Goal: Task Accomplishment & Management: Use online tool/utility

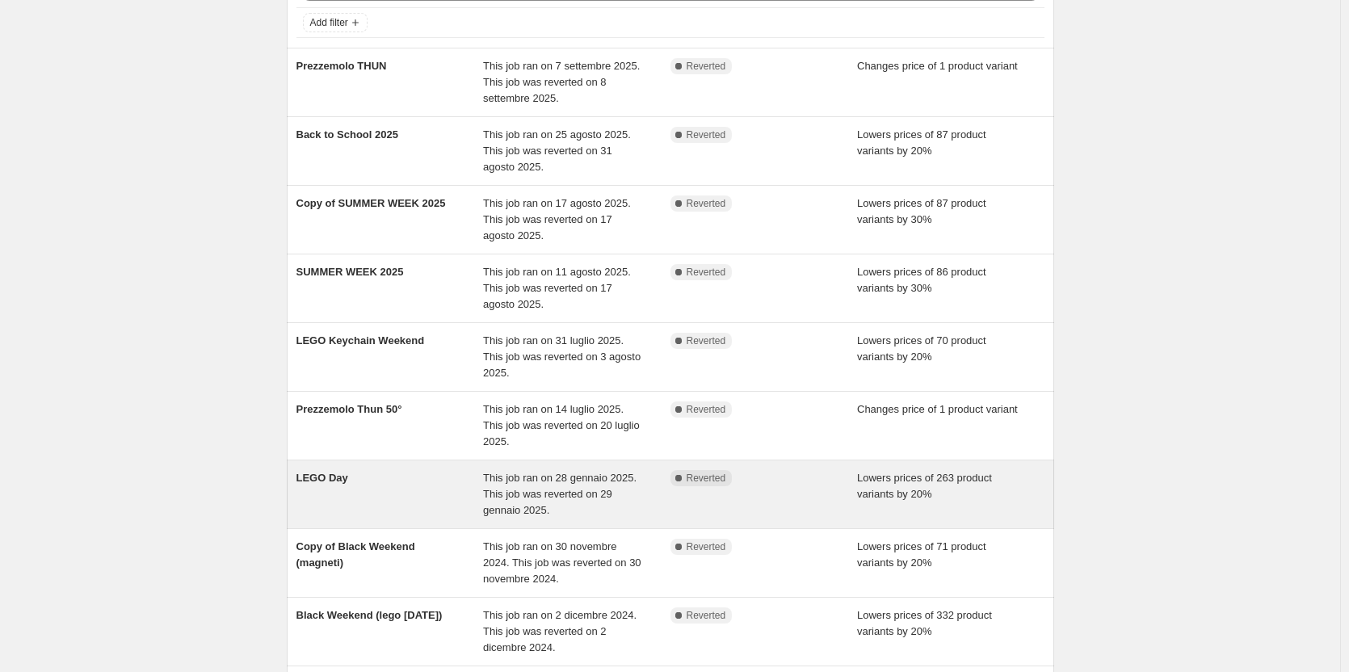
scroll to position [289, 0]
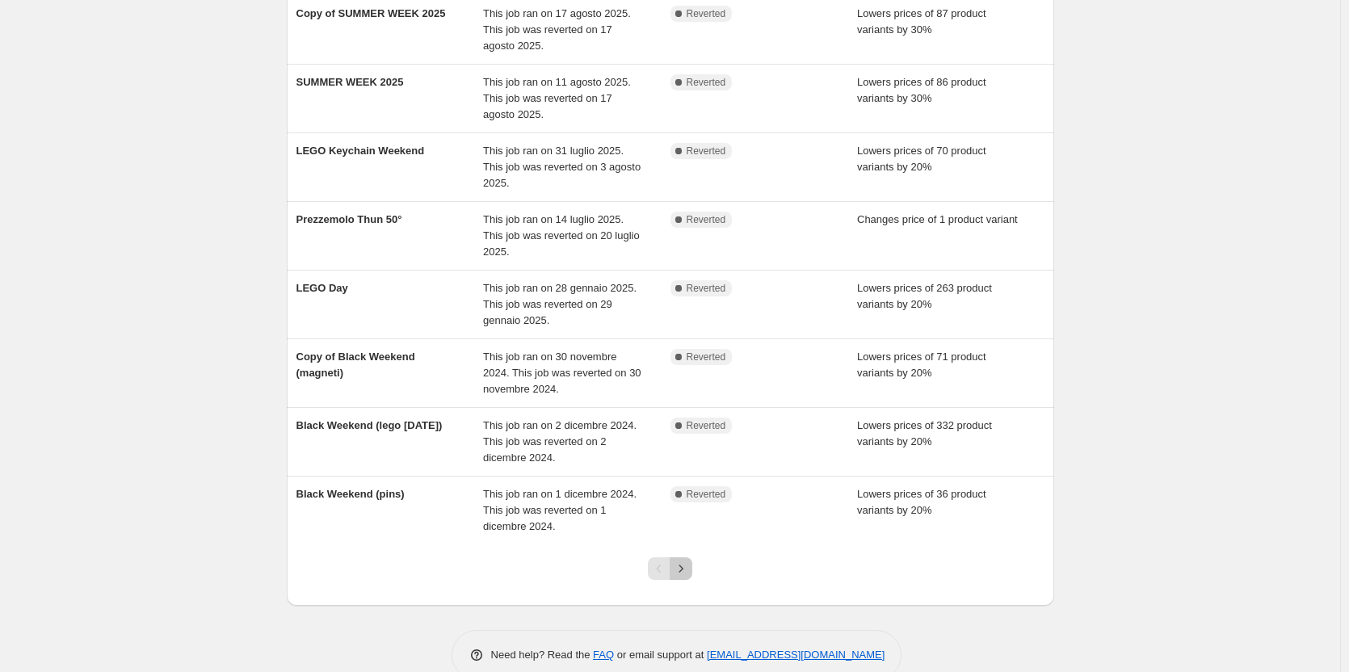
click at [688, 561] on icon "Next" at bounding box center [681, 569] width 16 height 16
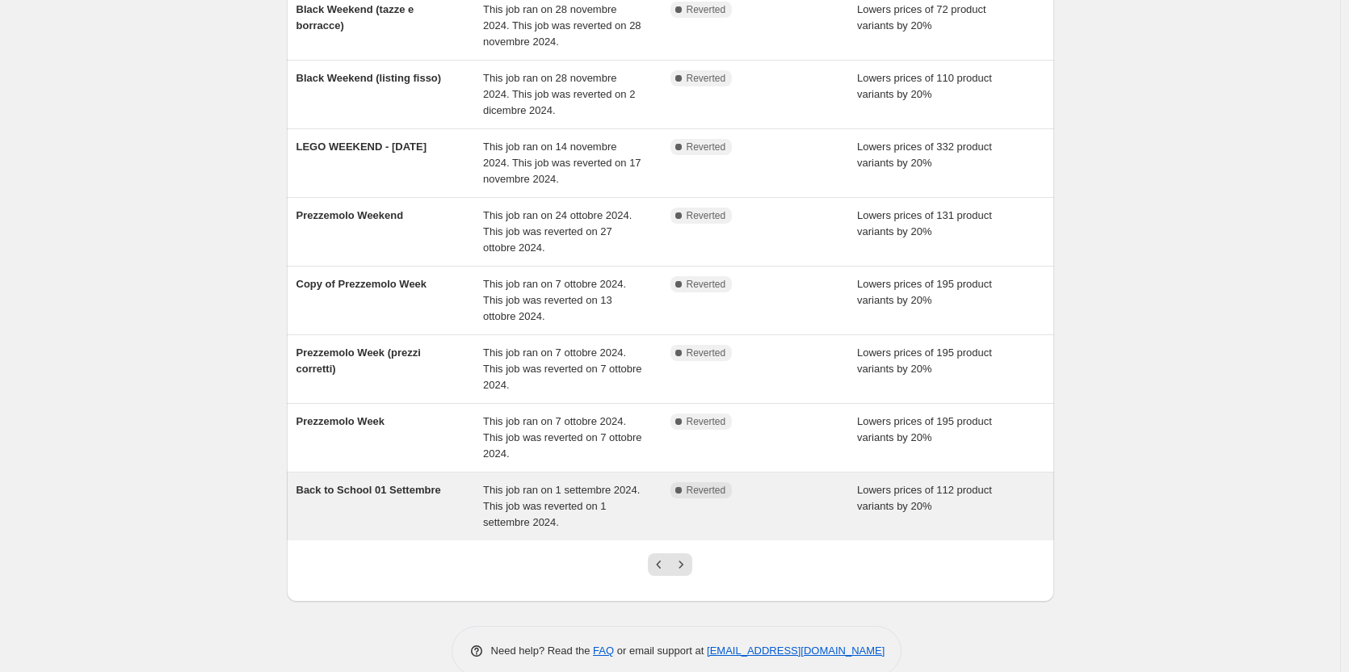
scroll to position [322, 0]
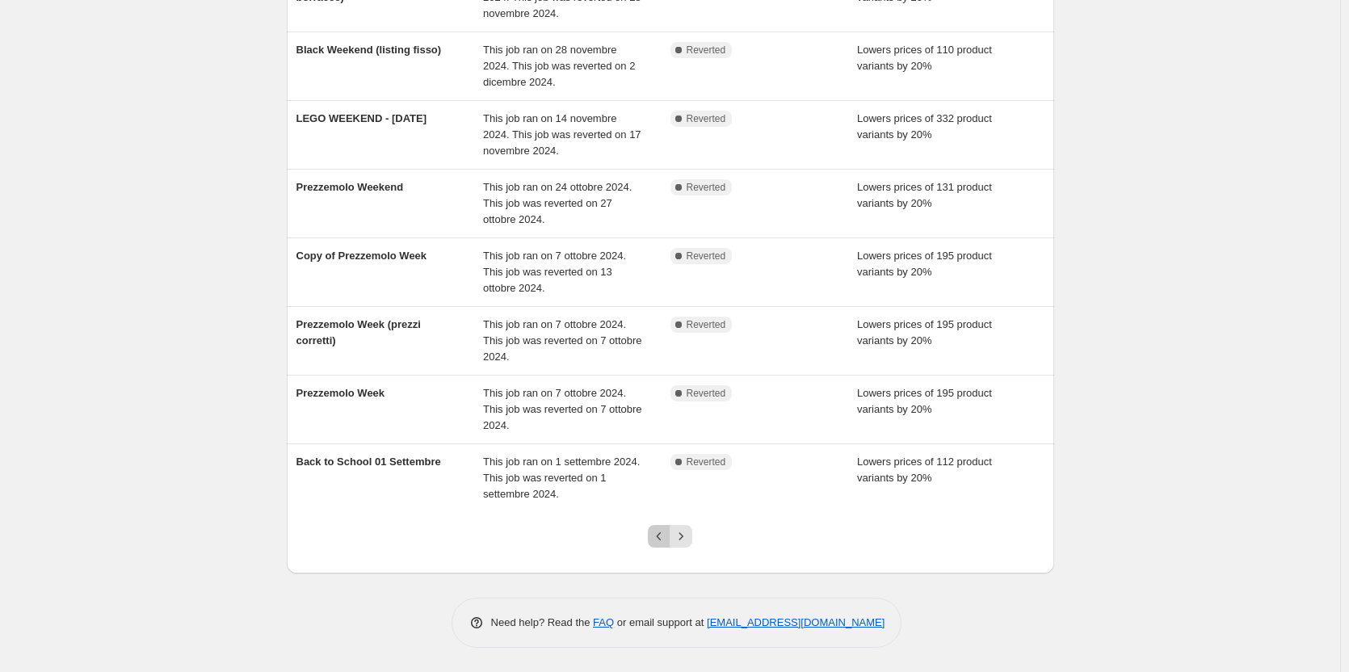
click at [662, 536] on icon "Previous" at bounding box center [659, 536] width 5 height 8
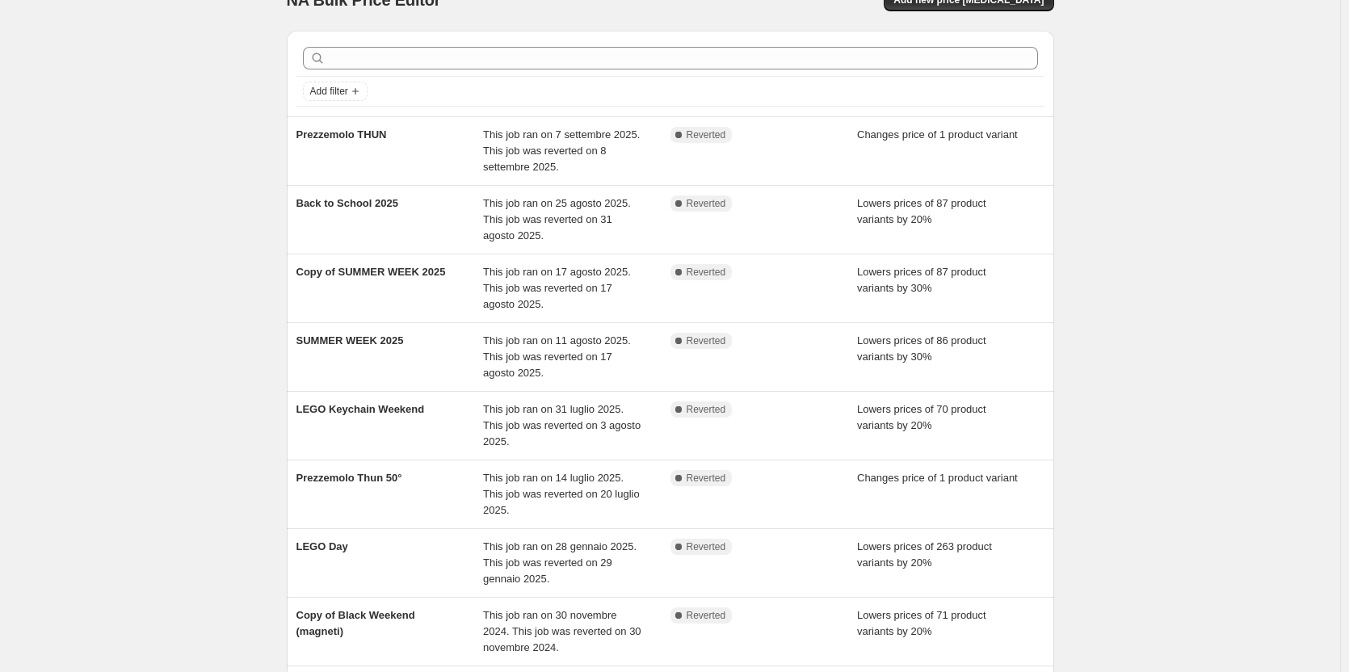
scroll to position [0, 0]
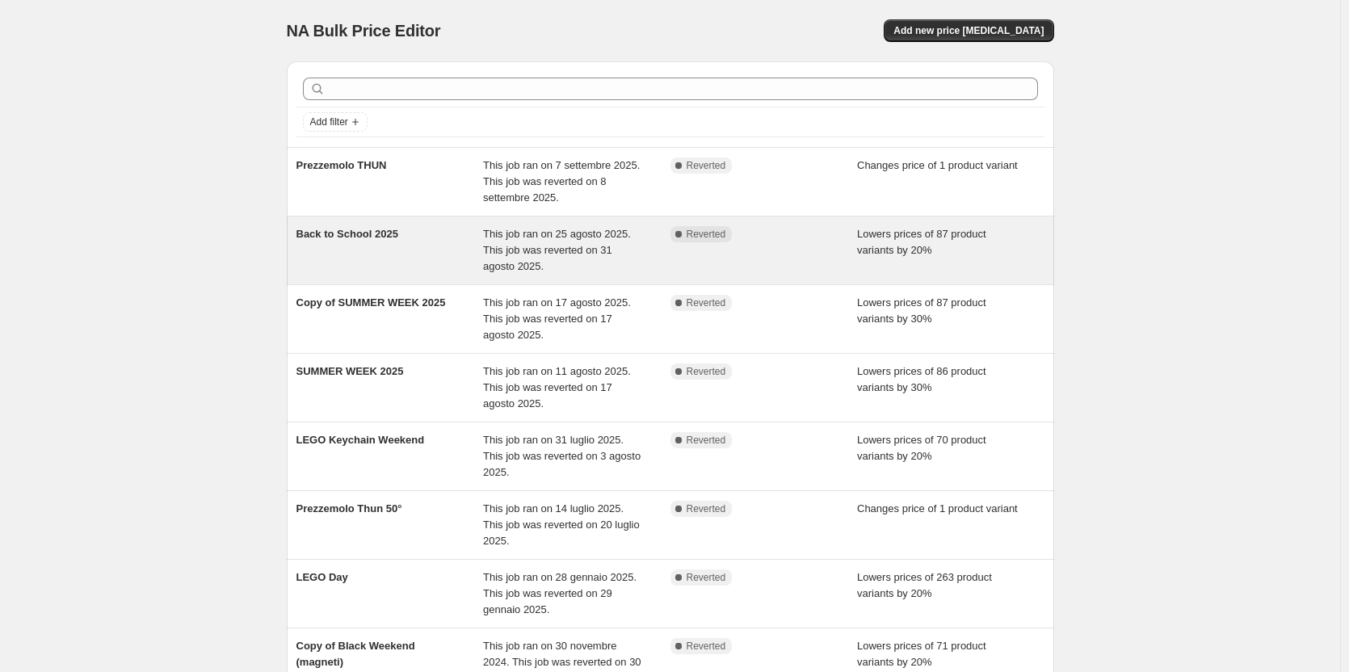
click at [409, 257] on div "Back to School 2025" at bounding box center [389, 250] width 187 height 48
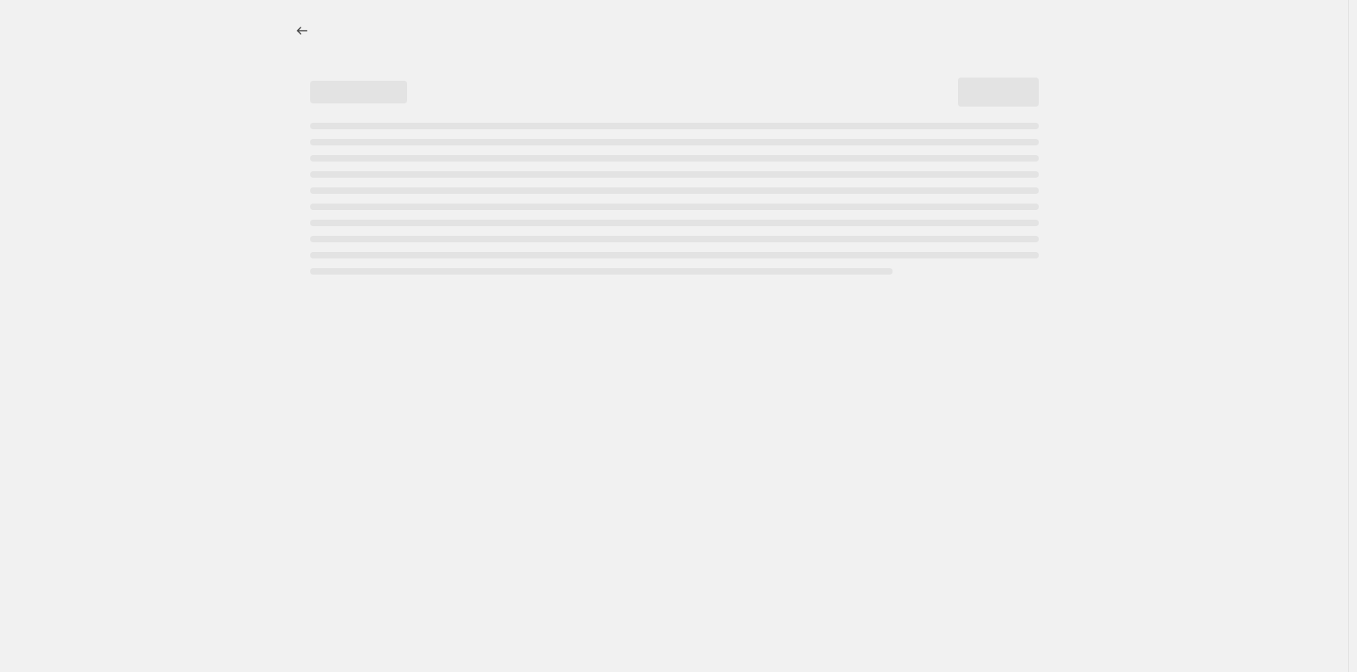
select select "percentage"
select select "collection"
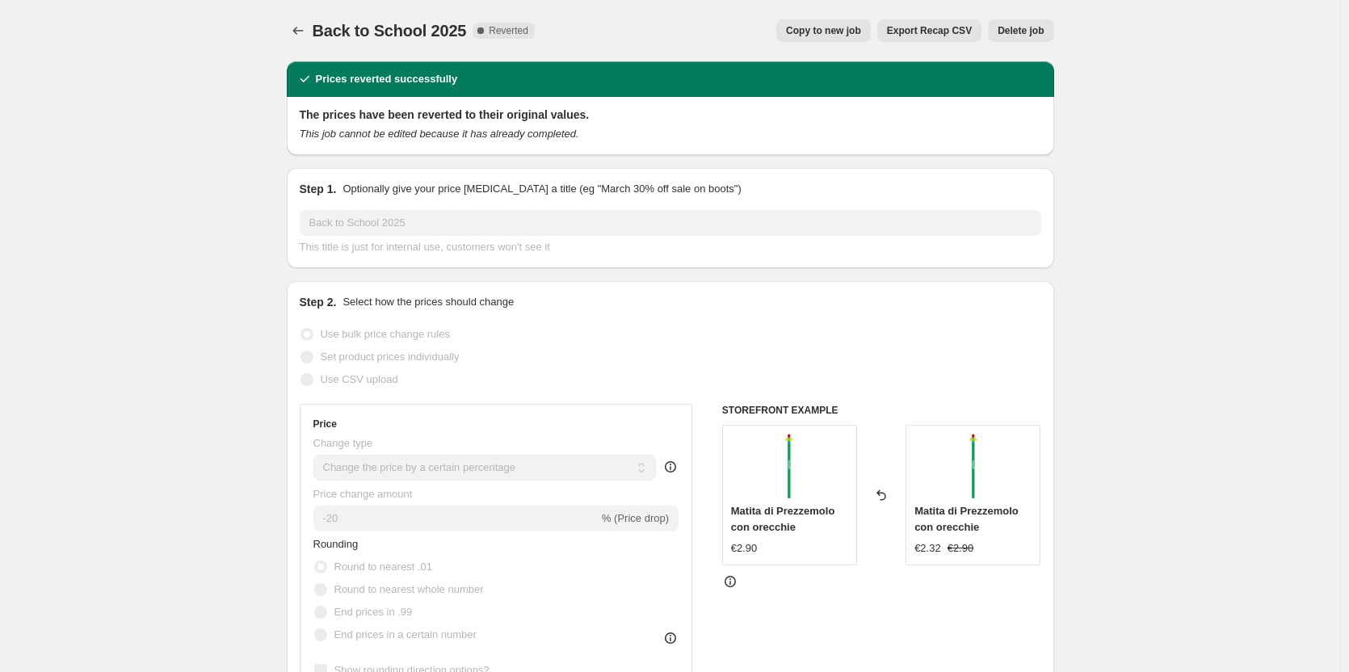
click at [851, 31] on span "Copy to new job" at bounding box center [823, 30] width 75 height 13
select select "percentage"
select select "collection"
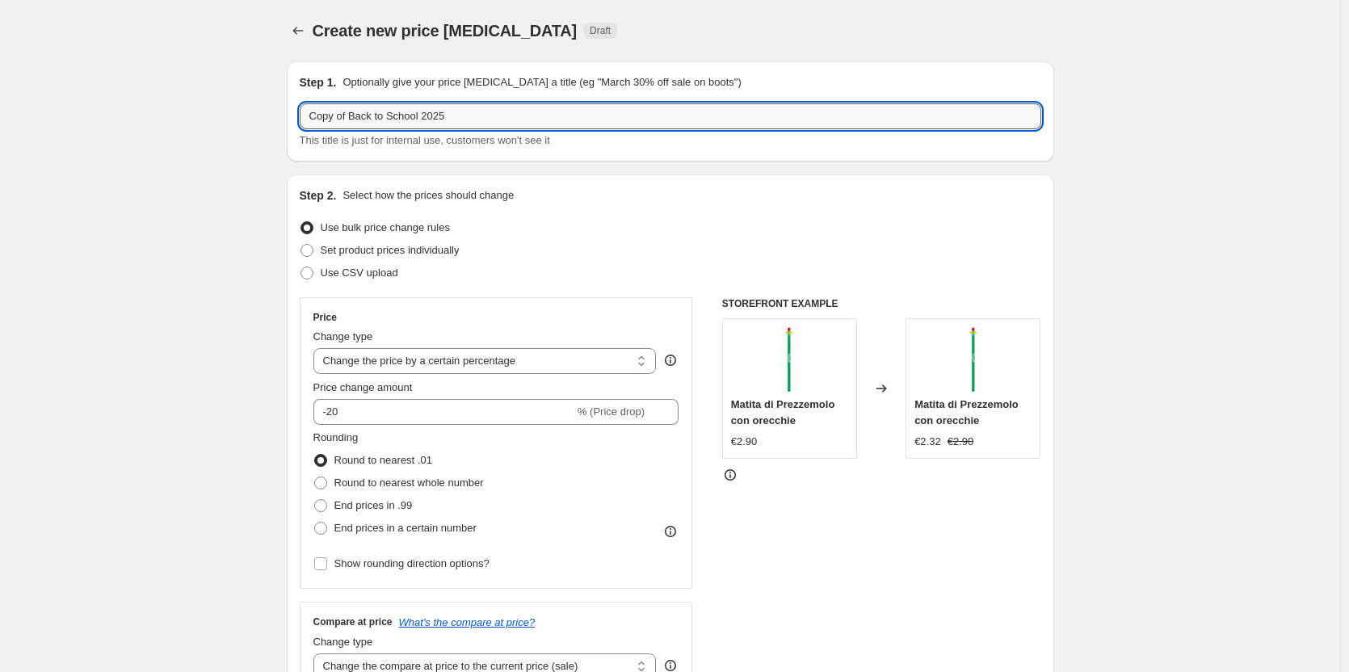
click at [461, 116] on input "Copy of Back to School 2025" at bounding box center [671, 116] width 742 height 26
drag, startPoint x: 426, startPoint y: 116, endPoint x: 271, endPoint y: 118, distance: 154.3
type input "Rides Weekend 2025"
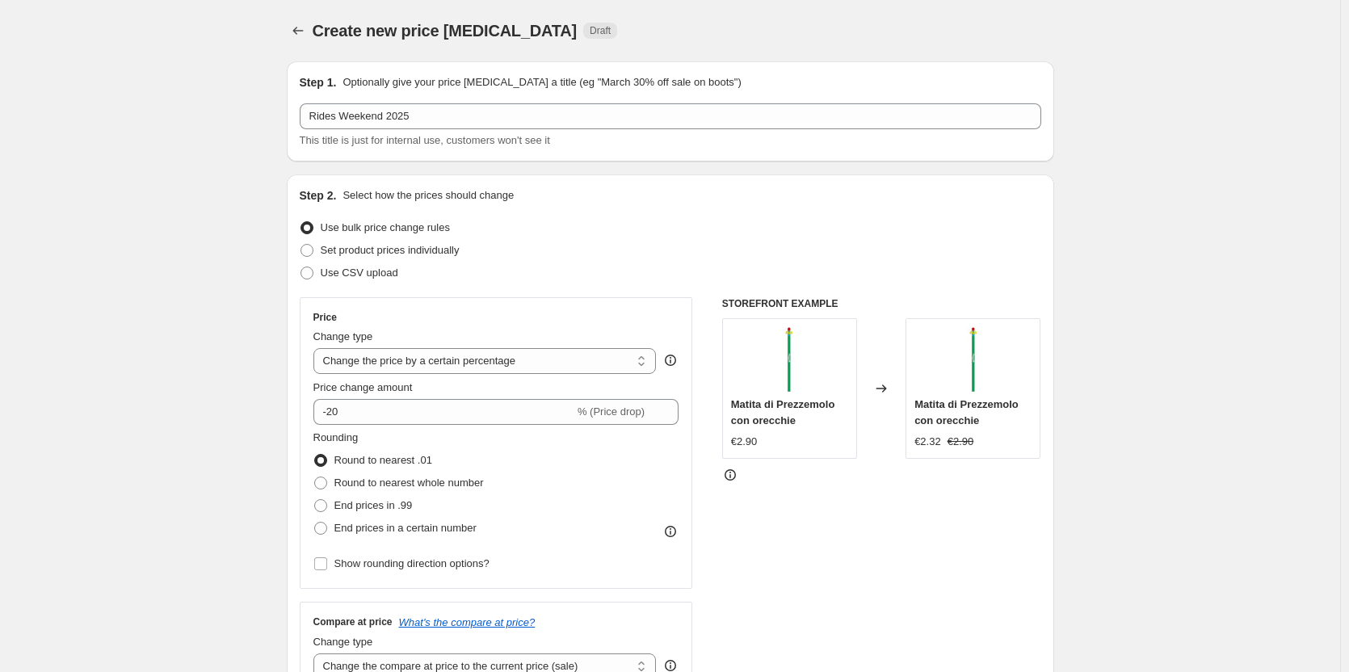
click at [355, 402] on input "-20" at bounding box center [443, 412] width 261 height 26
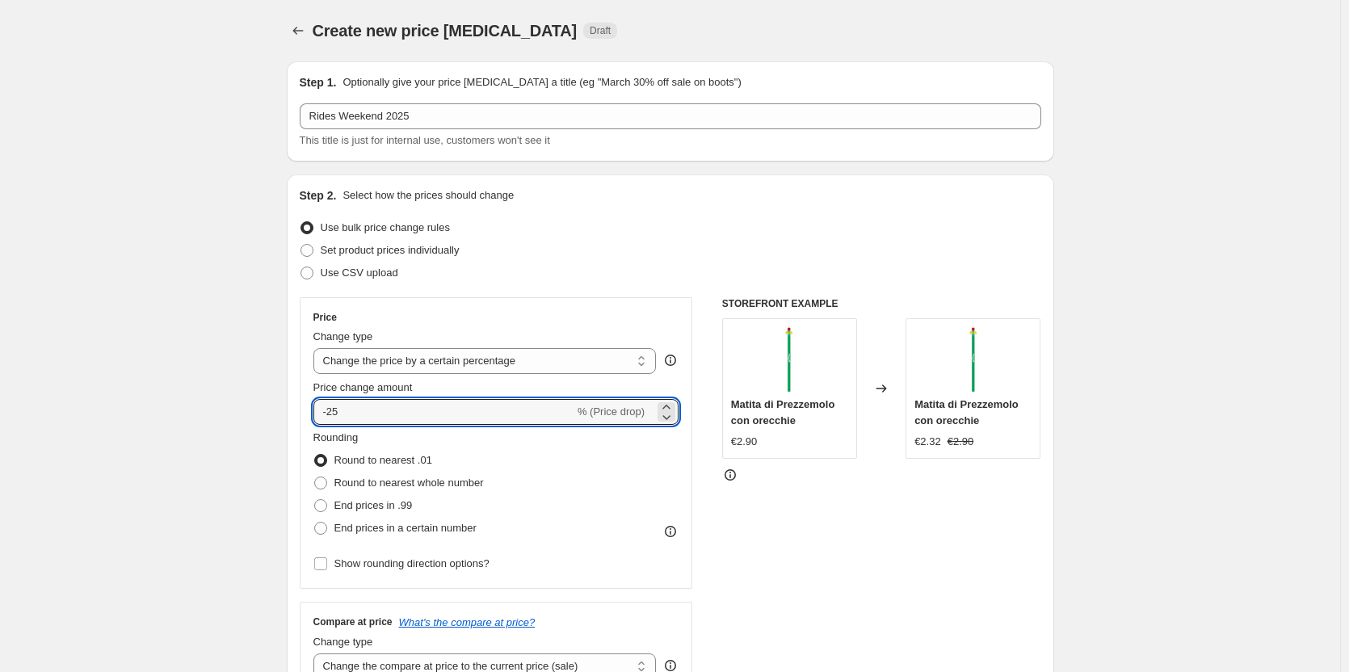
type input "-25"
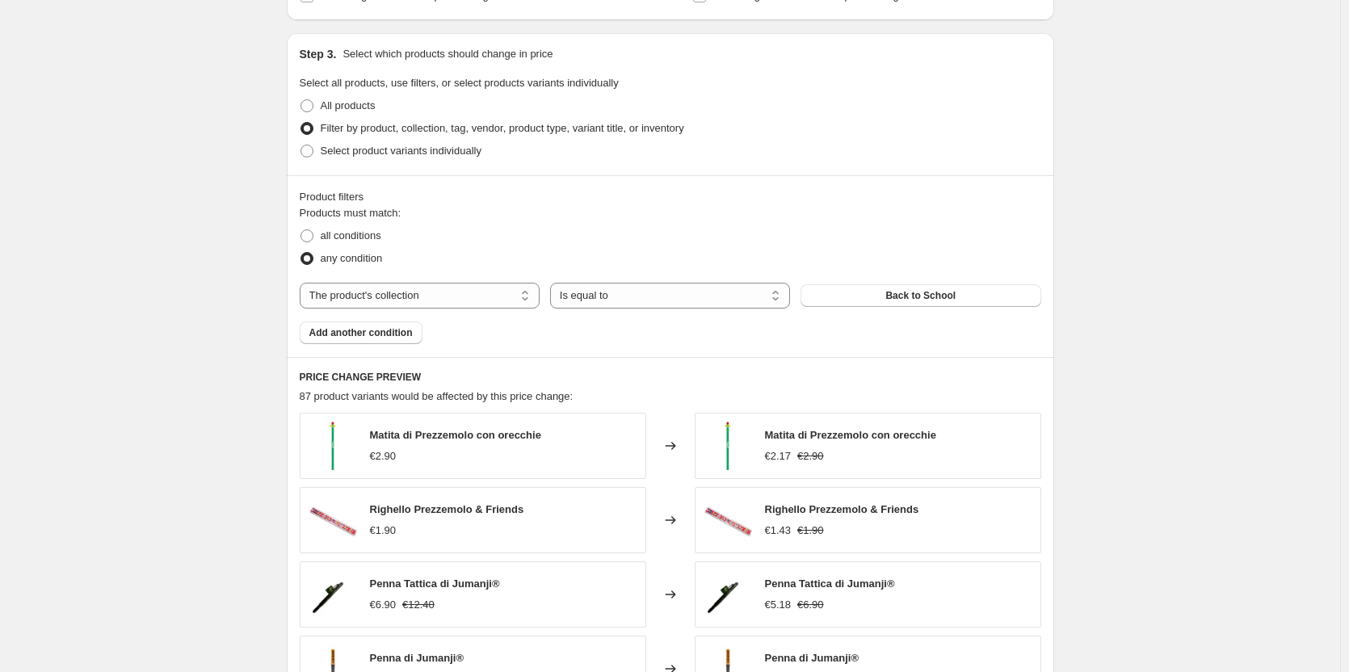
scroll to position [727, 0]
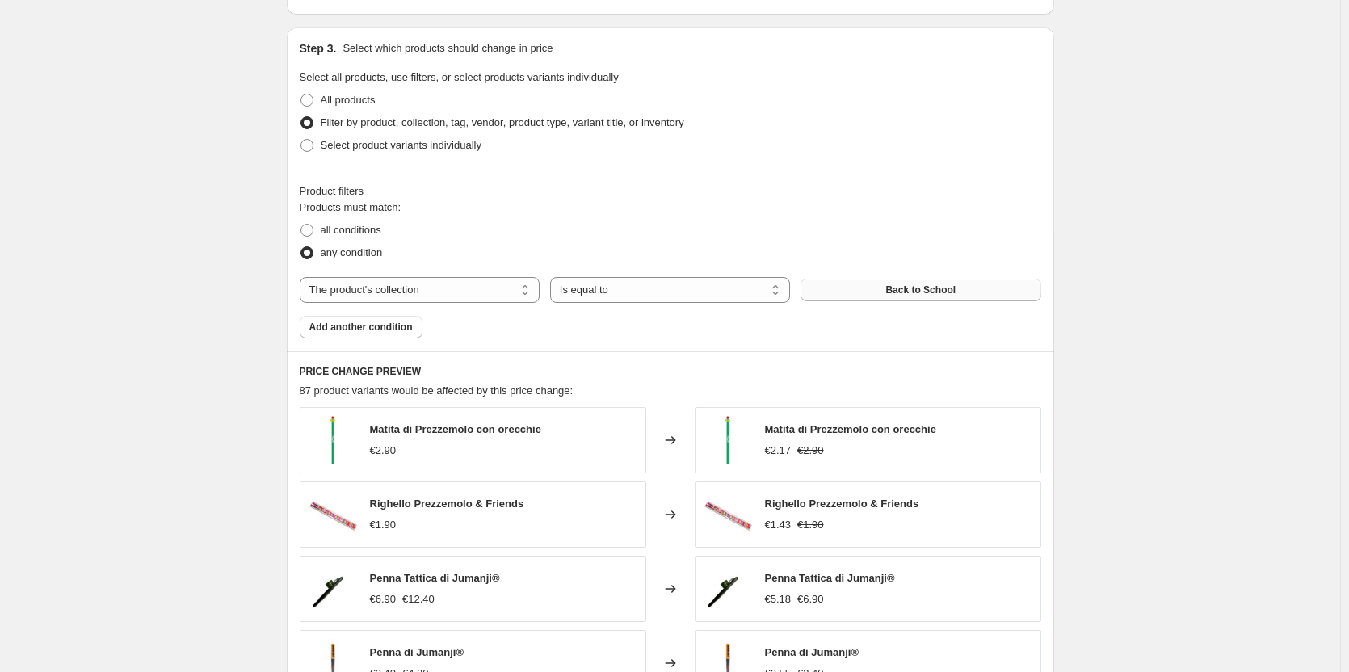
click at [831, 292] on button "Back to School" at bounding box center [921, 290] width 240 height 23
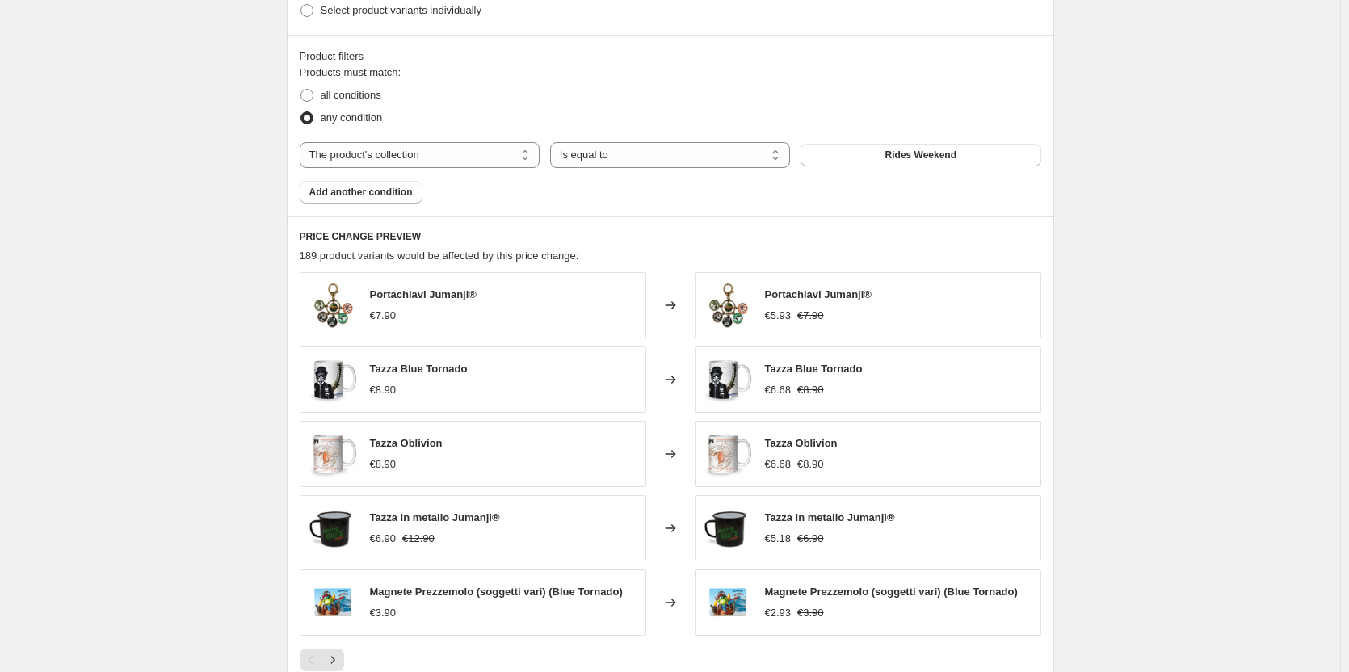
scroll to position [1125, 0]
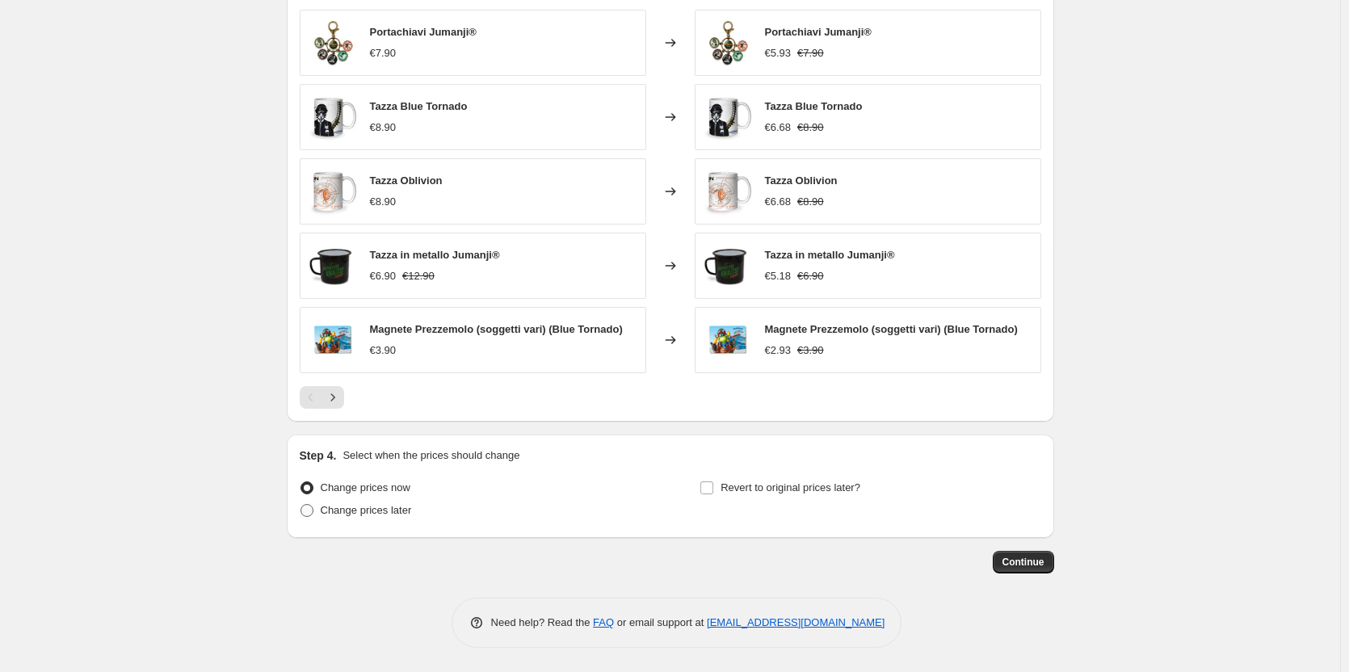
click at [320, 510] on label "Change prices later" at bounding box center [356, 510] width 112 height 23
click at [301, 505] on input "Change prices later" at bounding box center [301, 504] width 1 height 1
radio input "true"
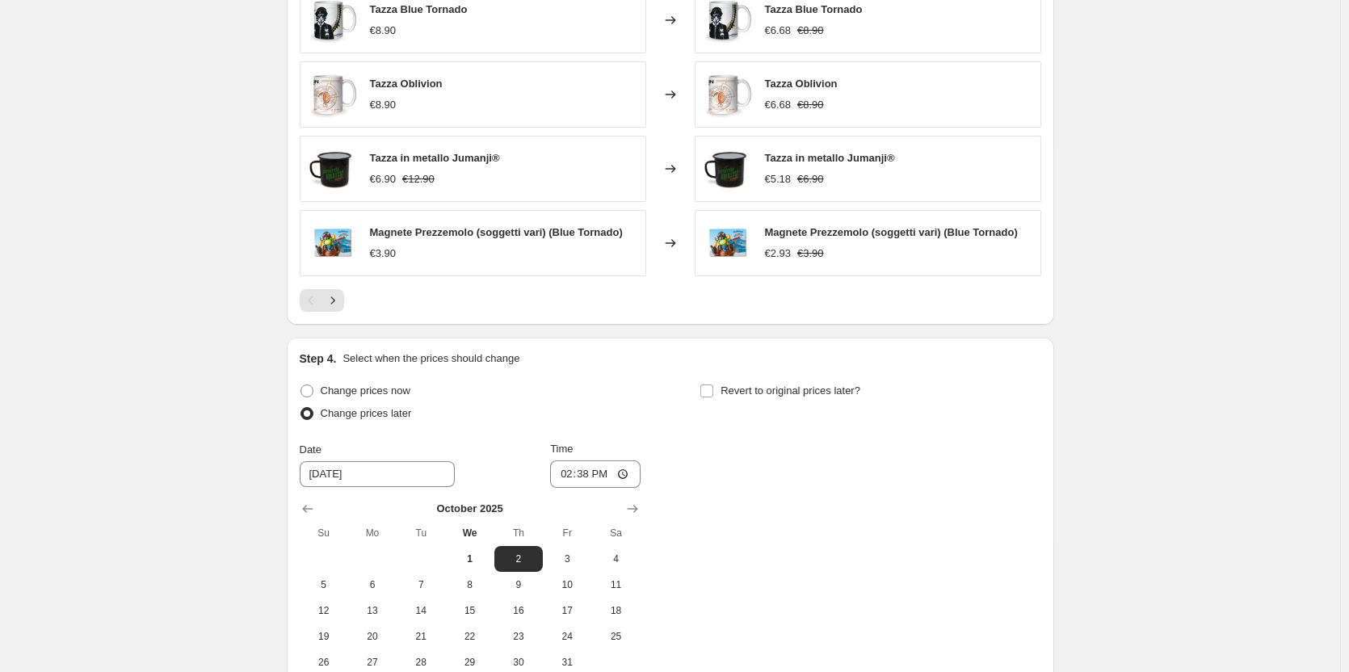
scroll to position [1402, 0]
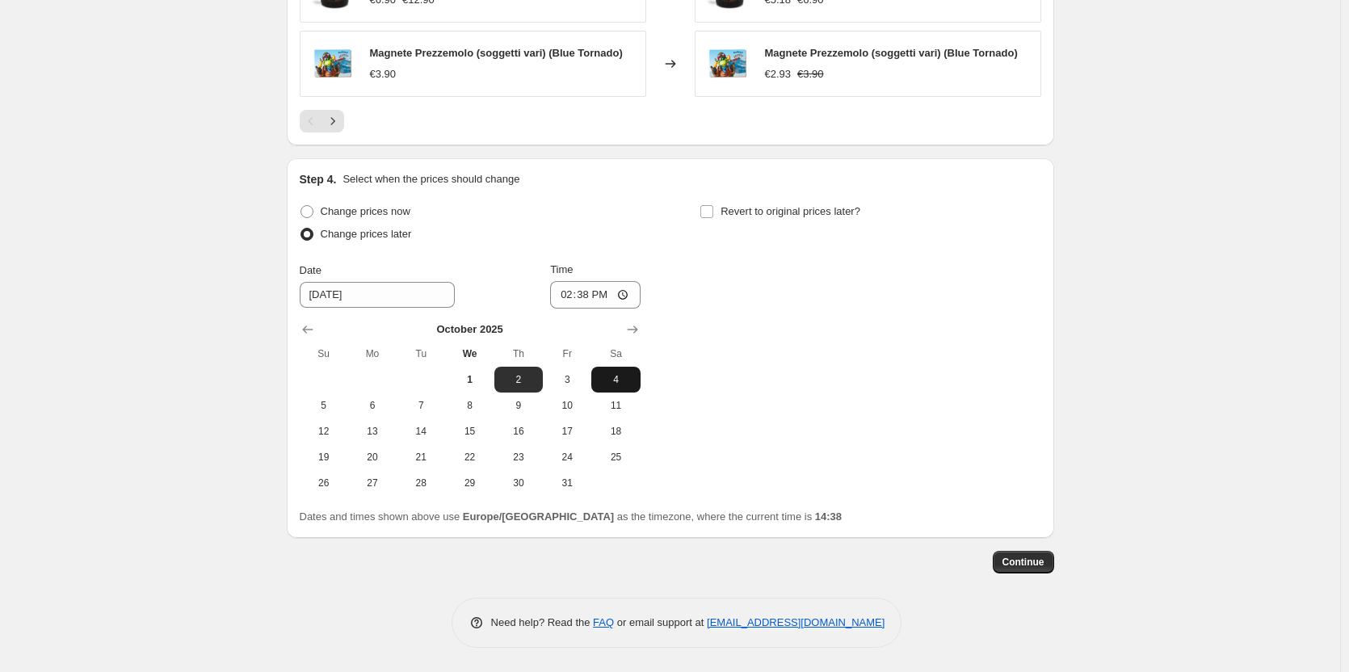
click at [625, 378] on span "4" at bounding box center [616, 379] width 36 height 13
type input "[DATE]"
click at [612, 297] on input "14:38" at bounding box center [595, 294] width 90 height 27
click at [629, 296] on input "14:38" at bounding box center [595, 294] width 90 height 27
type input "00:00"
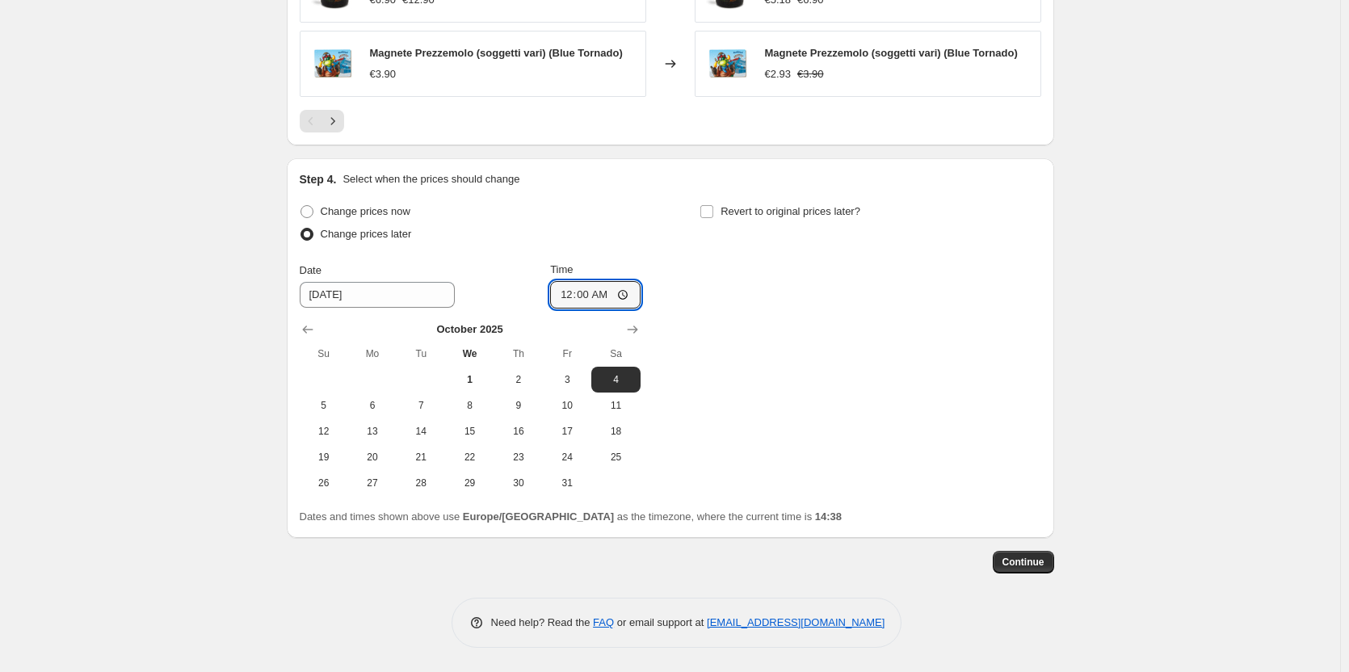
click at [763, 328] on div "Change prices now Change prices later Date [DATE] Time 00:00 [DATE] Su Mo Tu We…" at bounding box center [671, 348] width 742 height 296
click at [713, 209] on input "Revert to original prices later?" at bounding box center [706, 211] width 13 height 13
checkbox input "true"
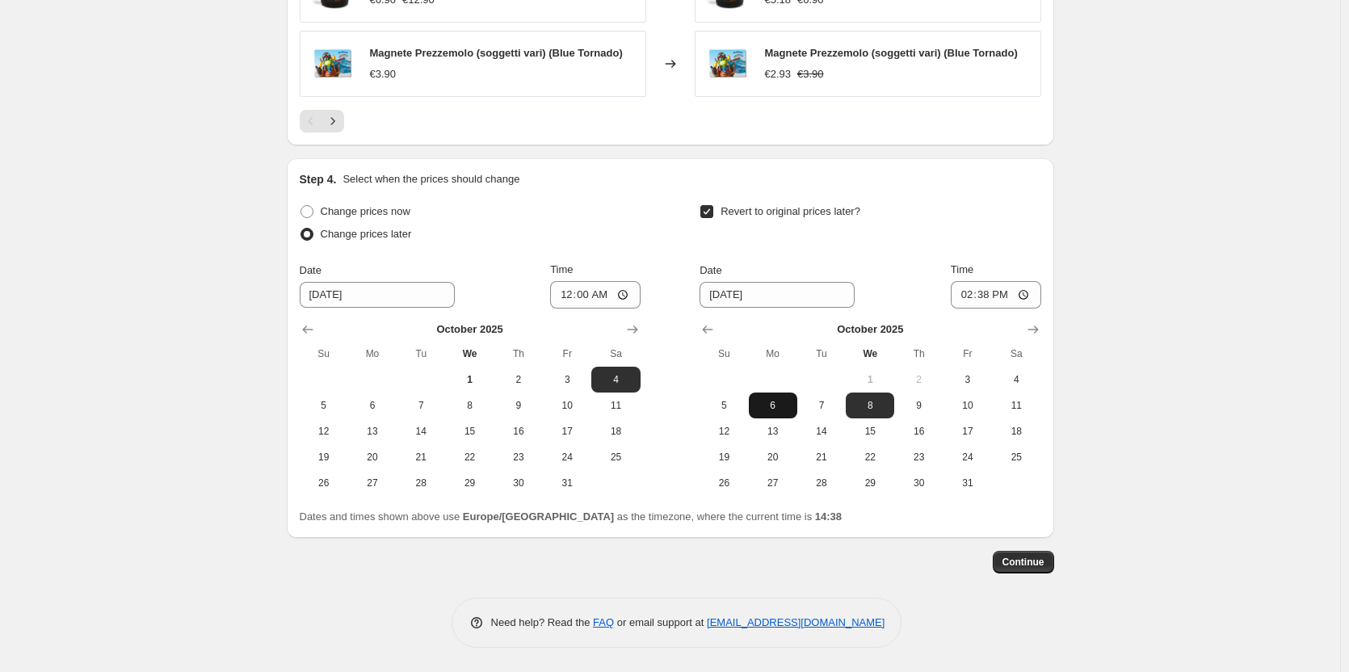
click at [784, 408] on span "6" at bounding box center [773, 405] width 36 height 13
type input "[DATE]"
click at [1026, 295] on input "14:38" at bounding box center [996, 294] width 90 height 27
type input "23:59"
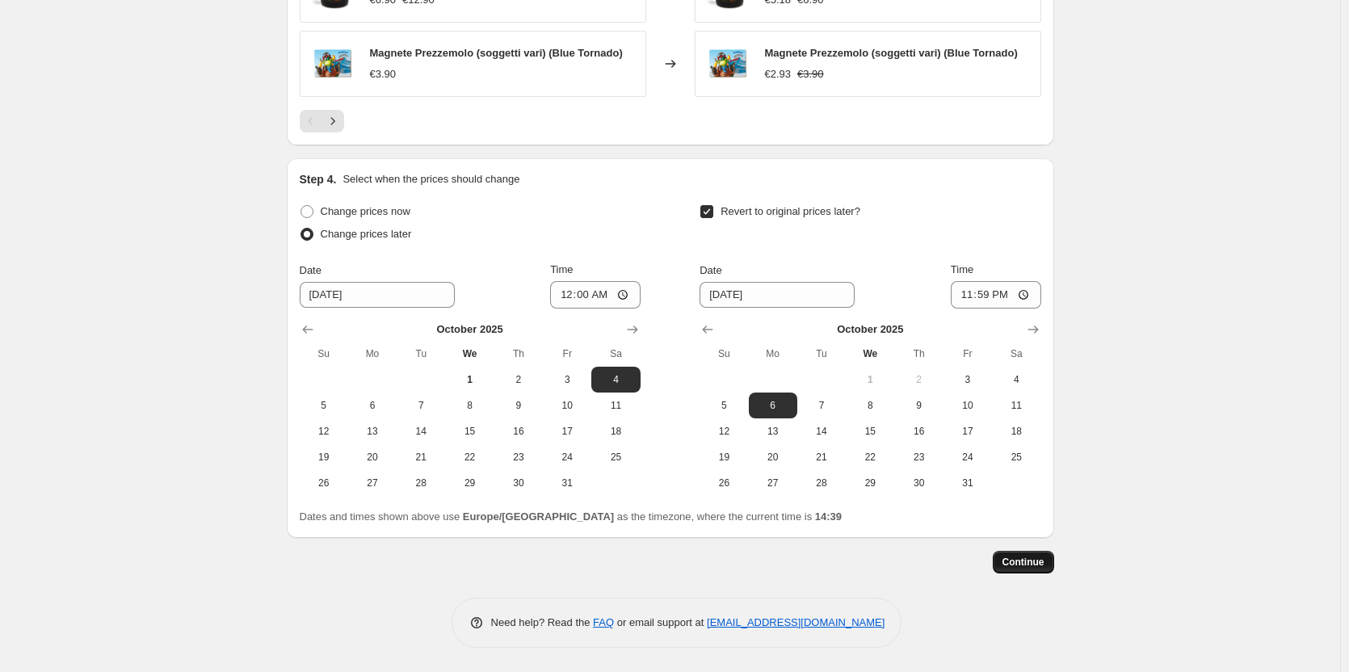
click at [1032, 556] on span "Continue" at bounding box center [1024, 562] width 42 height 13
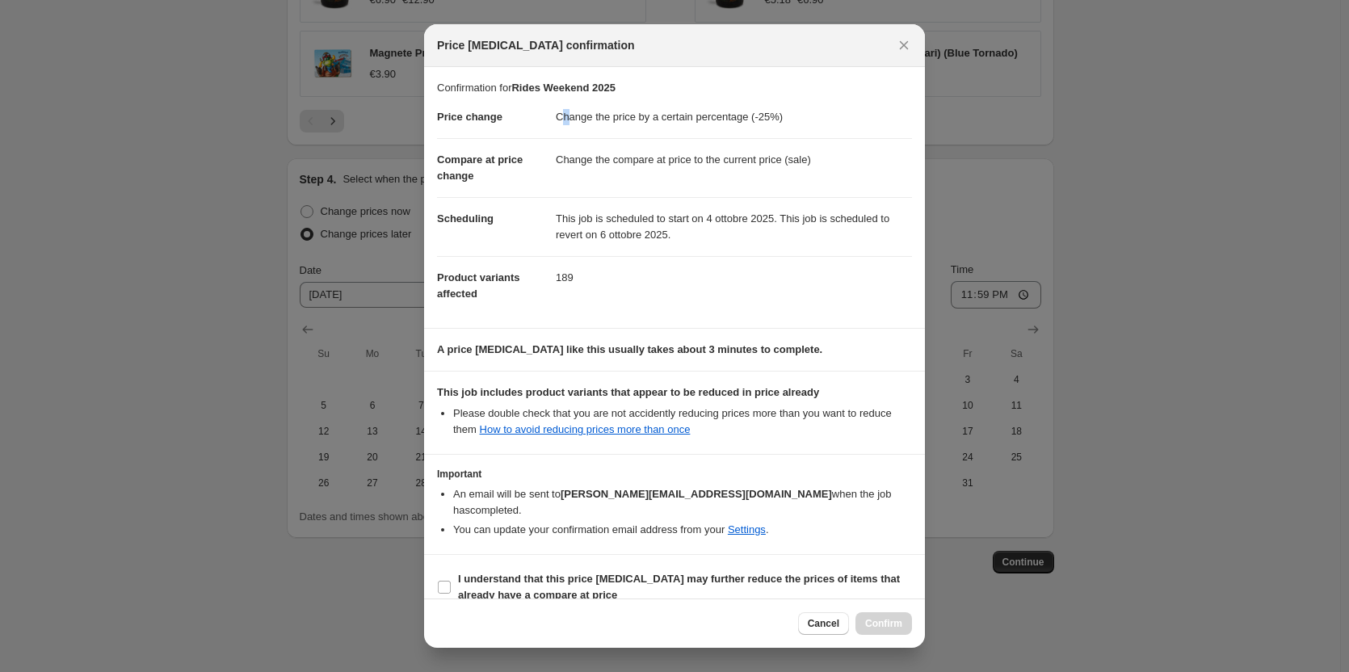
drag, startPoint x: 561, startPoint y: 116, endPoint x: 570, endPoint y: 116, distance: 8.9
click at [570, 116] on dd "Change the price by a certain percentage (-25%)" at bounding box center [734, 117] width 356 height 42
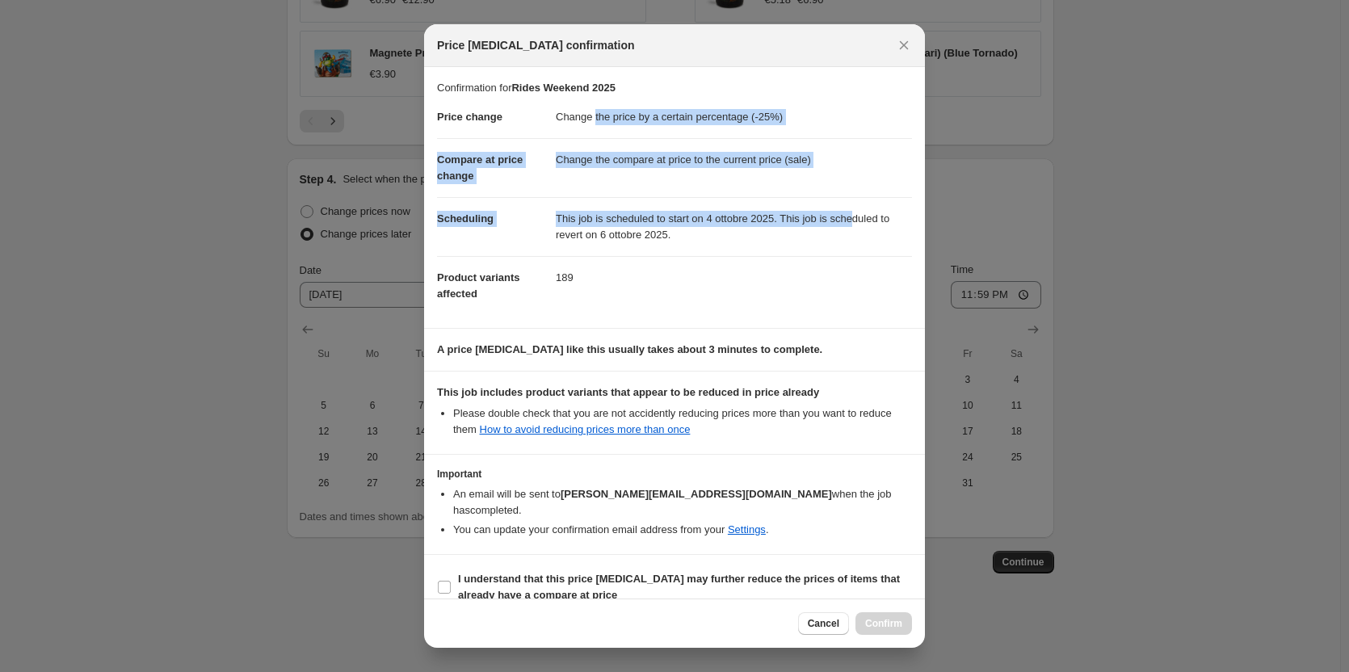
drag, startPoint x: 592, startPoint y: 111, endPoint x: 838, endPoint y: 220, distance: 268.4
click at [843, 219] on dl "Price change Change the price by a certain percentage (-25%) Compare at price c…" at bounding box center [674, 205] width 475 height 219
drag, startPoint x: 771, startPoint y: 235, endPoint x: 697, endPoint y: 255, distance: 76.2
click at [763, 236] on dd "This job is scheduled to start on 4 ottobre 2025. This job is scheduled to reve…" at bounding box center [734, 226] width 356 height 59
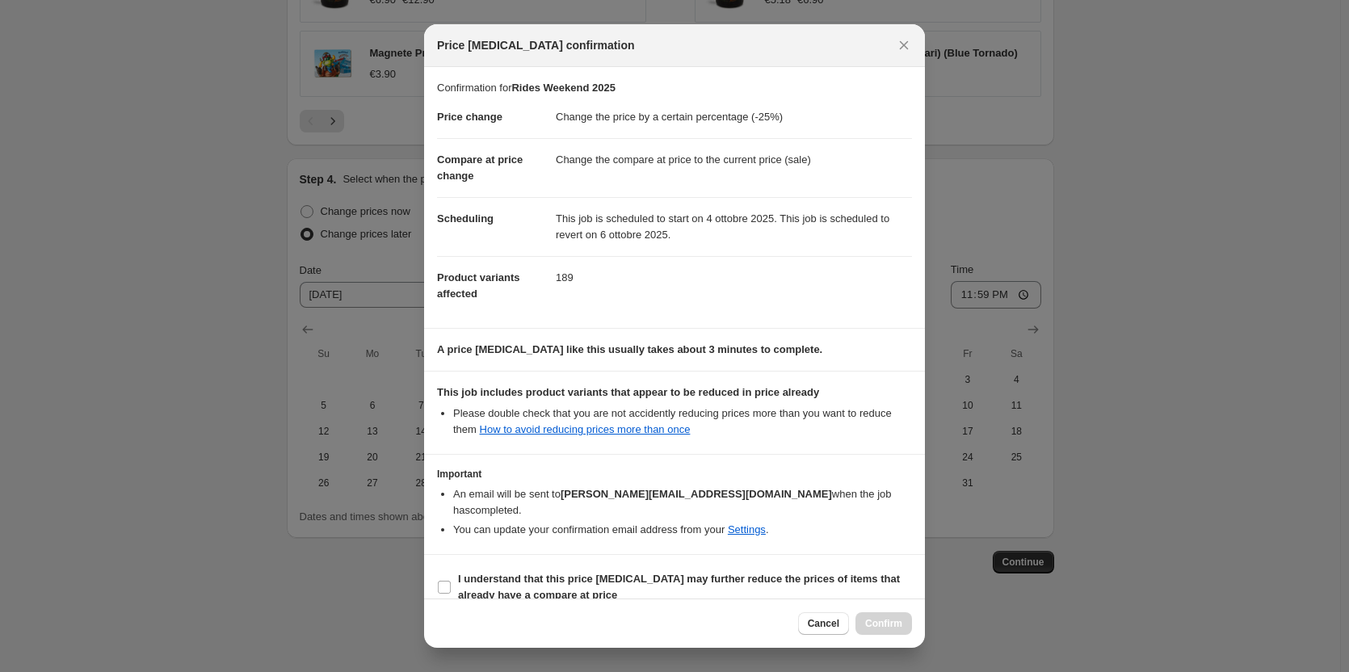
click at [723, 249] on dd "This job is scheduled to start on 4 ottobre 2025. This job is scheduled to reve…" at bounding box center [734, 226] width 356 height 59
drag, startPoint x: 697, startPoint y: 255, endPoint x: 688, endPoint y: 258, distance: 10.0
click at [688, 258] on dl "Price change Change the price by a certain percentage (-25%) Compare at price c…" at bounding box center [674, 205] width 475 height 219
click at [688, 258] on dd "189" at bounding box center [734, 277] width 356 height 43
click at [680, 56] on div "Price [MEDICAL_DATA] confirmation" at bounding box center [674, 45] width 501 height 43
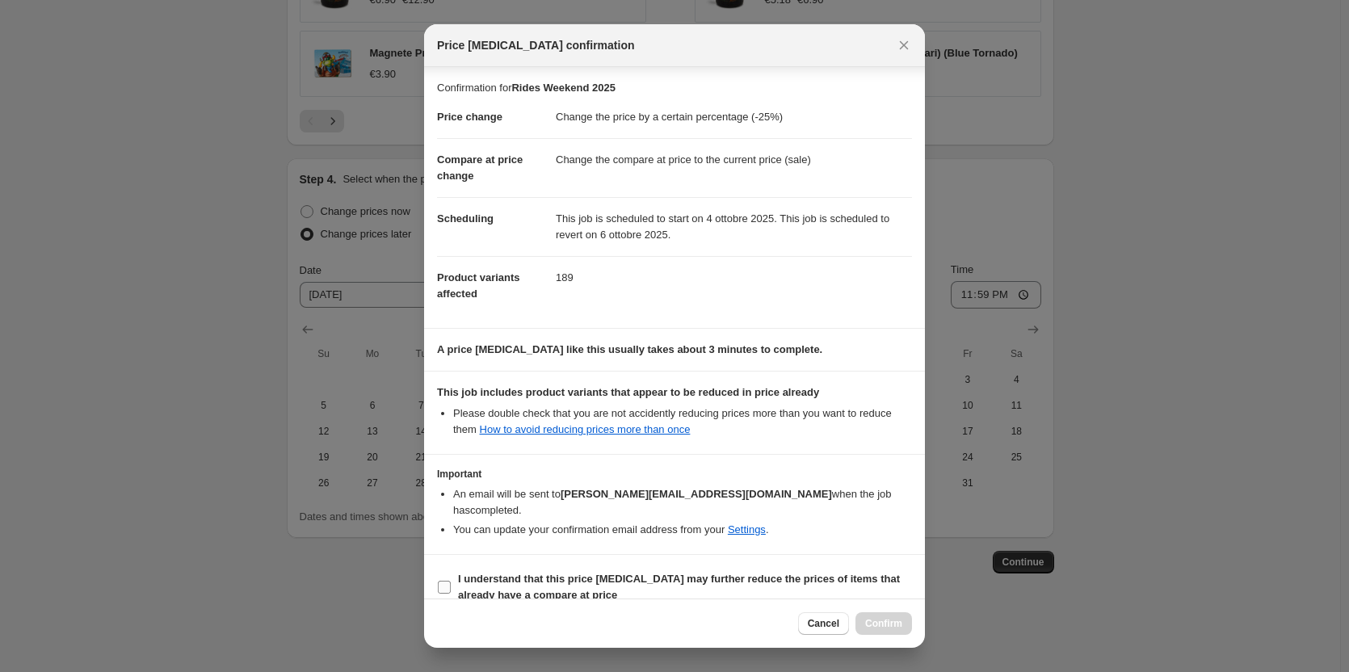
scroll to position [5, 0]
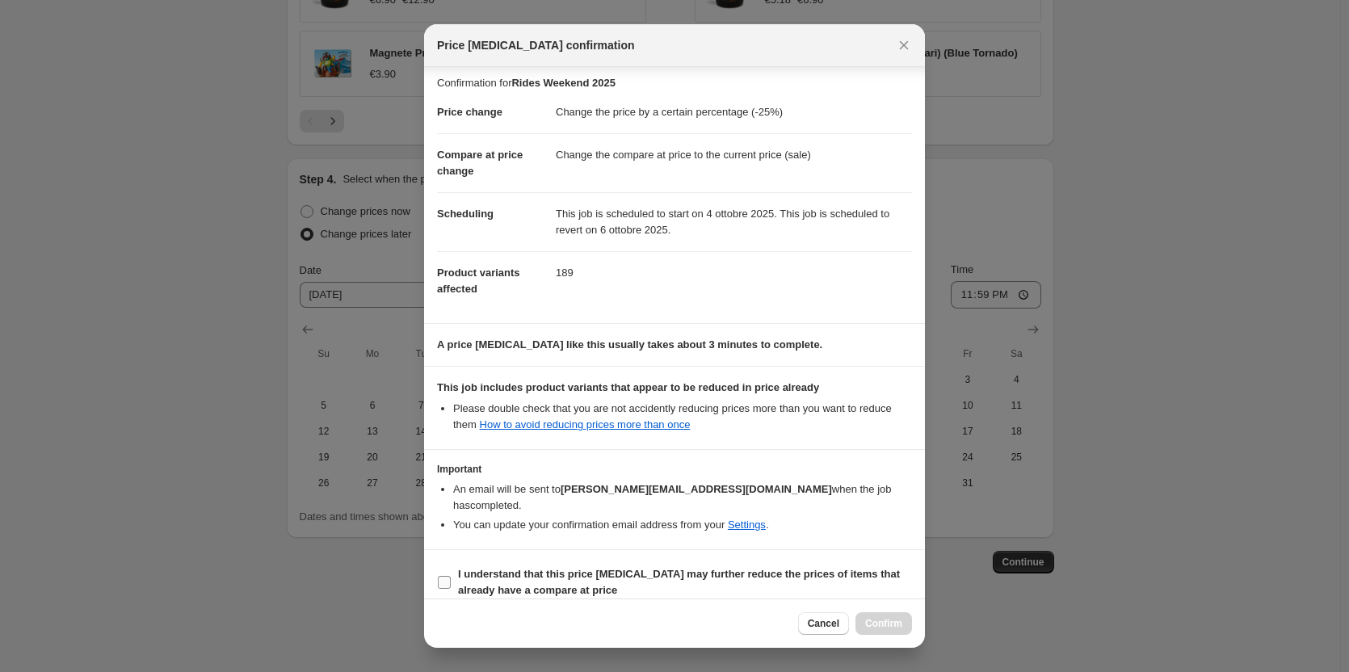
click at [448, 576] on input "I understand that this price [MEDICAL_DATA] may further reduce the prices of it…" at bounding box center [444, 582] width 13 height 13
checkbox input "true"
click at [884, 621] on span "Confirm" at bounding box center [883, 623] width 37 height 13
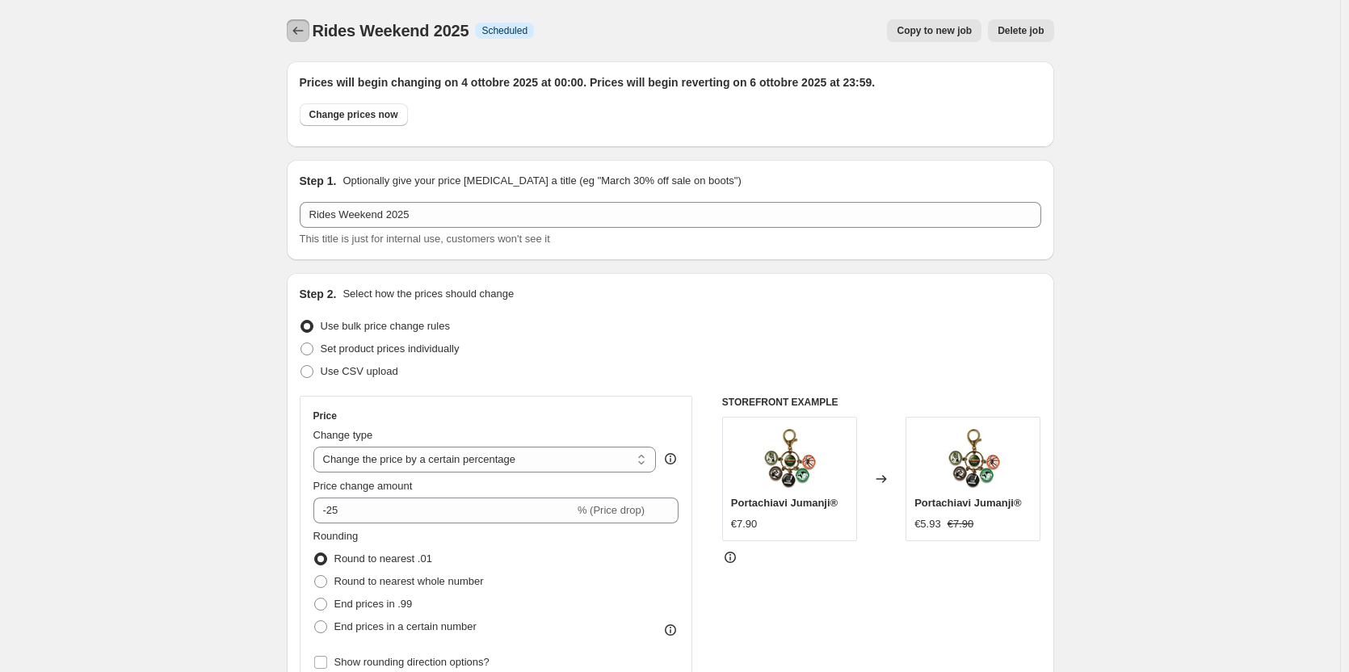
click at [301, 35] on icon "Price change jobs" at bounding box center [298, 31] width 16 height 16
